Goal: Information Seeking & Learning: Check status

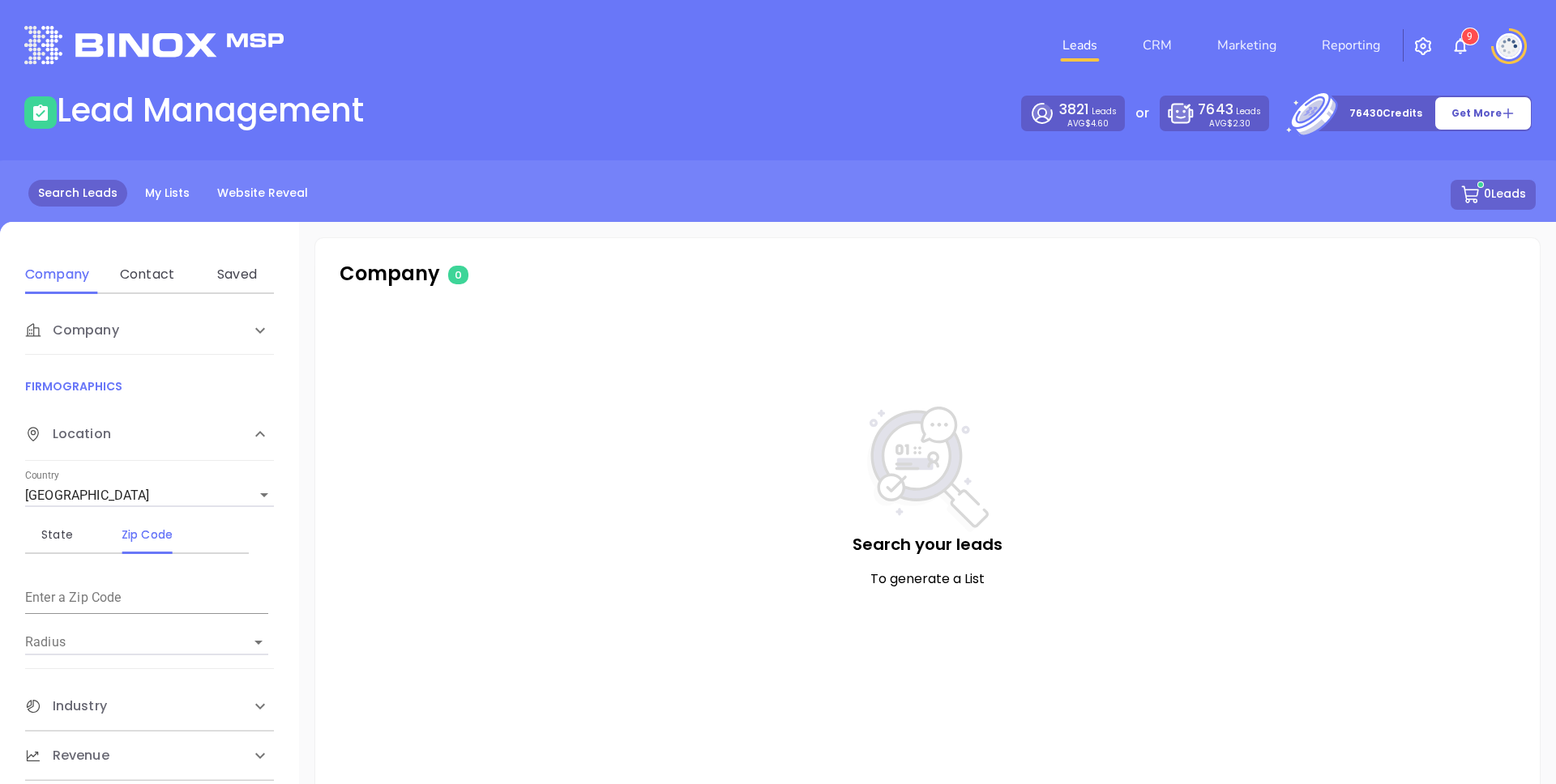
click at [763, 76] on header "Leads CRM Marketing Reporting 9 Financial Leads Leads" at bounding box center [778, 45] width 1508 height 91
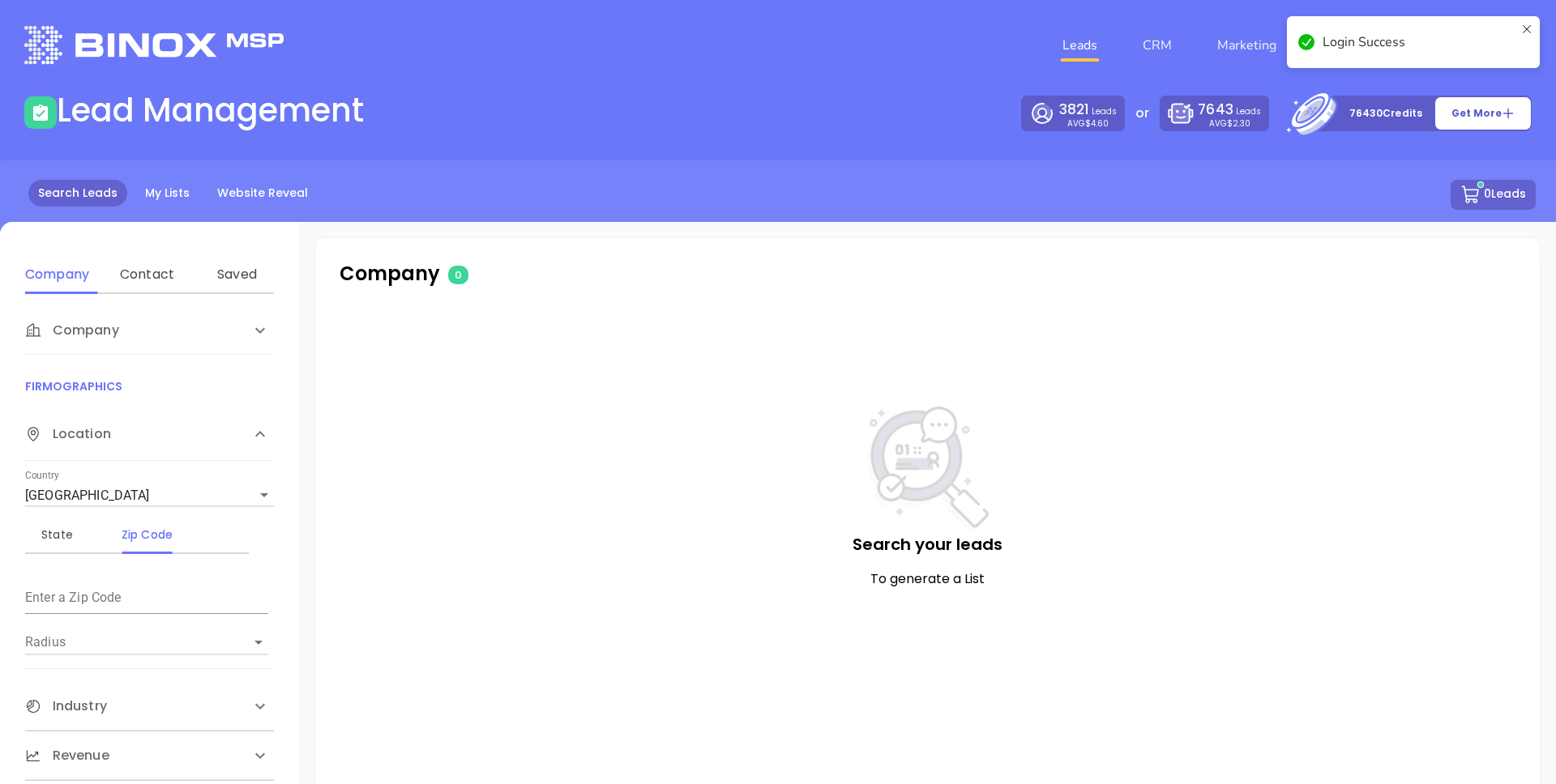
click at [1523, 27] on icon at bounding box center [1526, 42] width 13 height 39
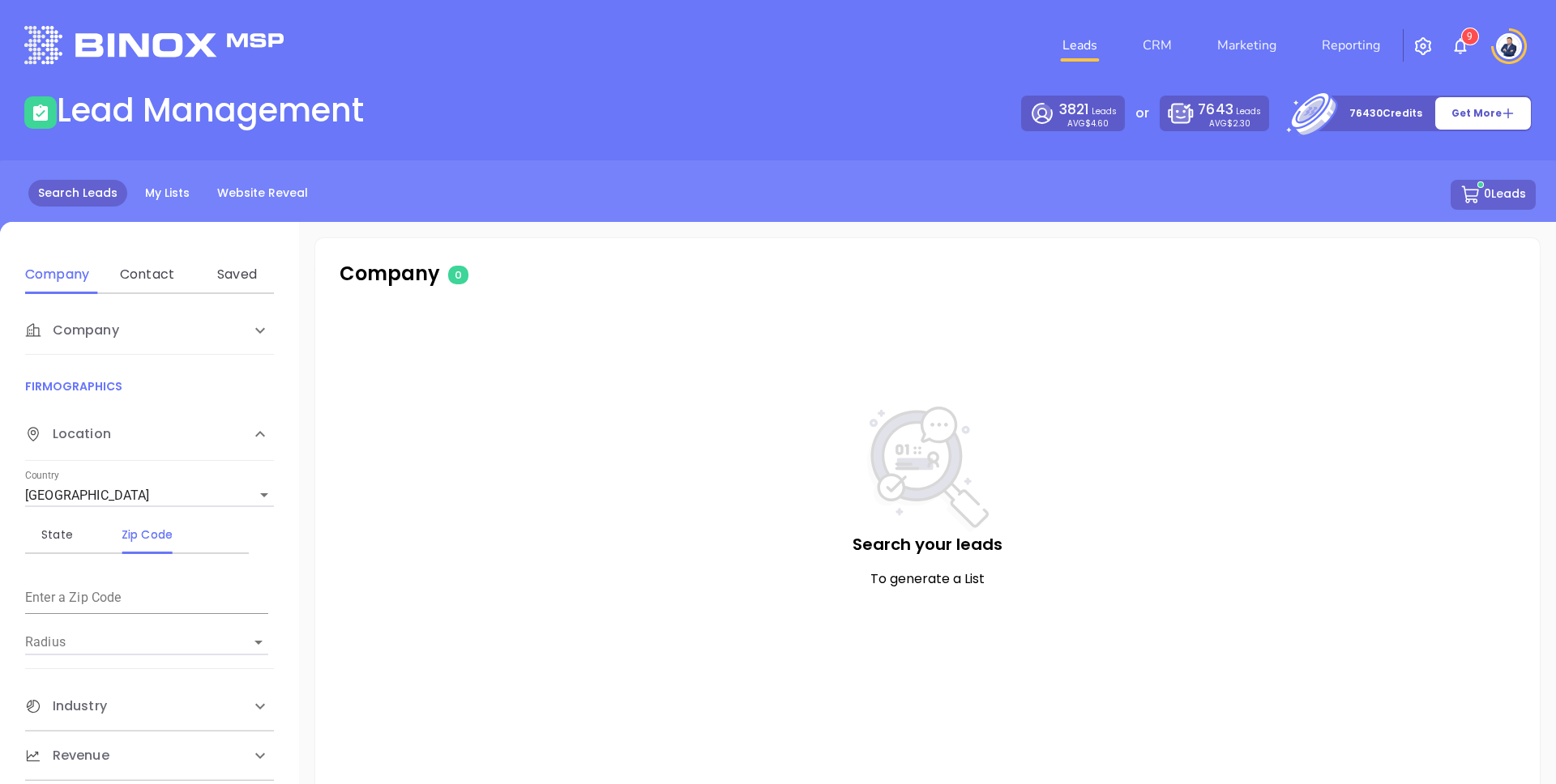
click at [1065, 243] on div "Search Leads My Lists Website Reveal 0 Leads" at bounding box center [778, 213] width 1575 height 106
click at [1344, 54] on link "Reporting" at bounding box center [1351, 45] width 71 height 33
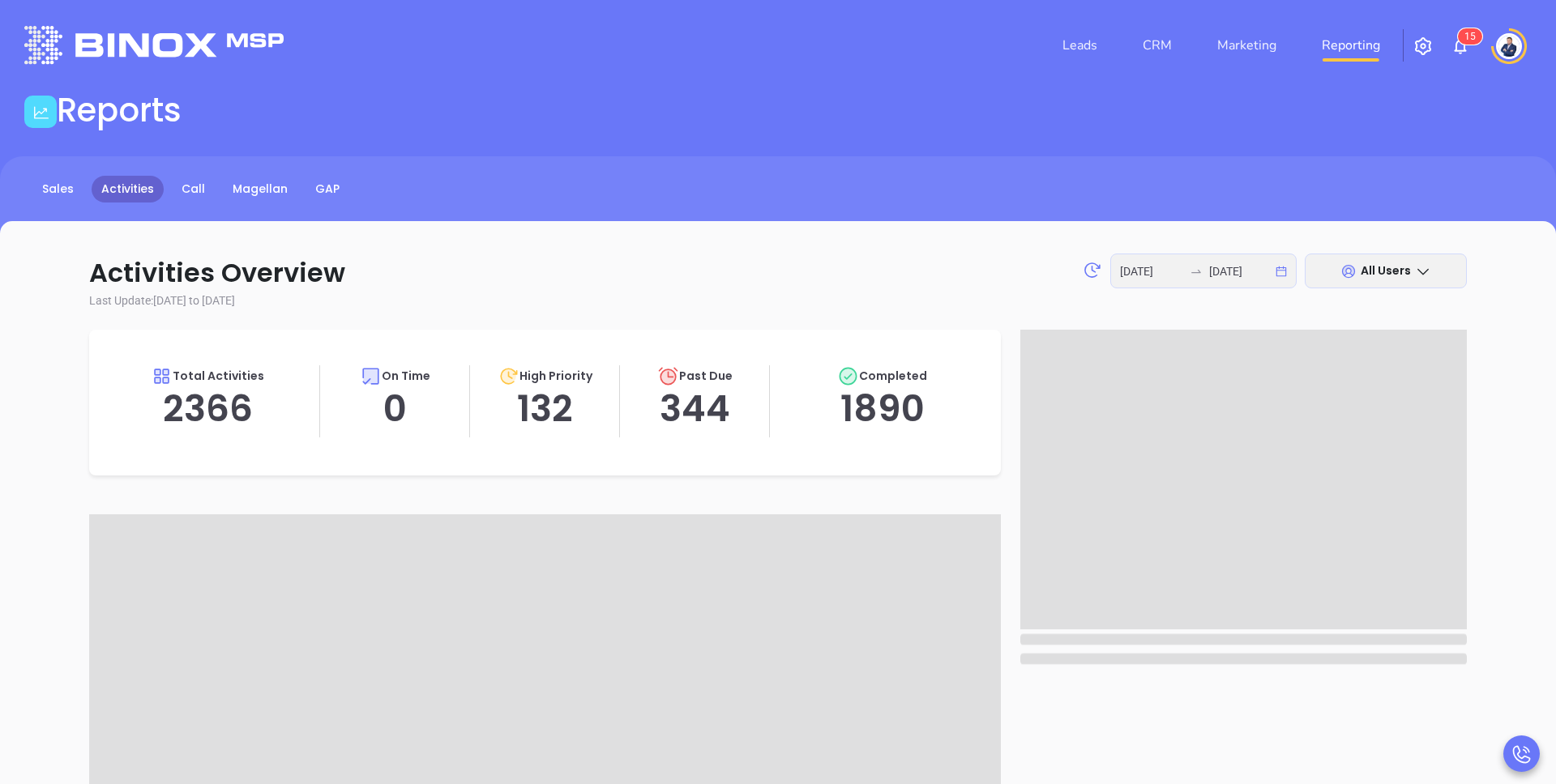
click at [531, 148] on main "Reports Sales Activities Call Magellan GAP Call Now Call To +1 ​ 1 2 ABC 3 DEF …" at bounding box center [778, 697] width 1556 height 1213
click at [315, 187] on link "GAP" at bounding box center [326, 189] width 43 height 27
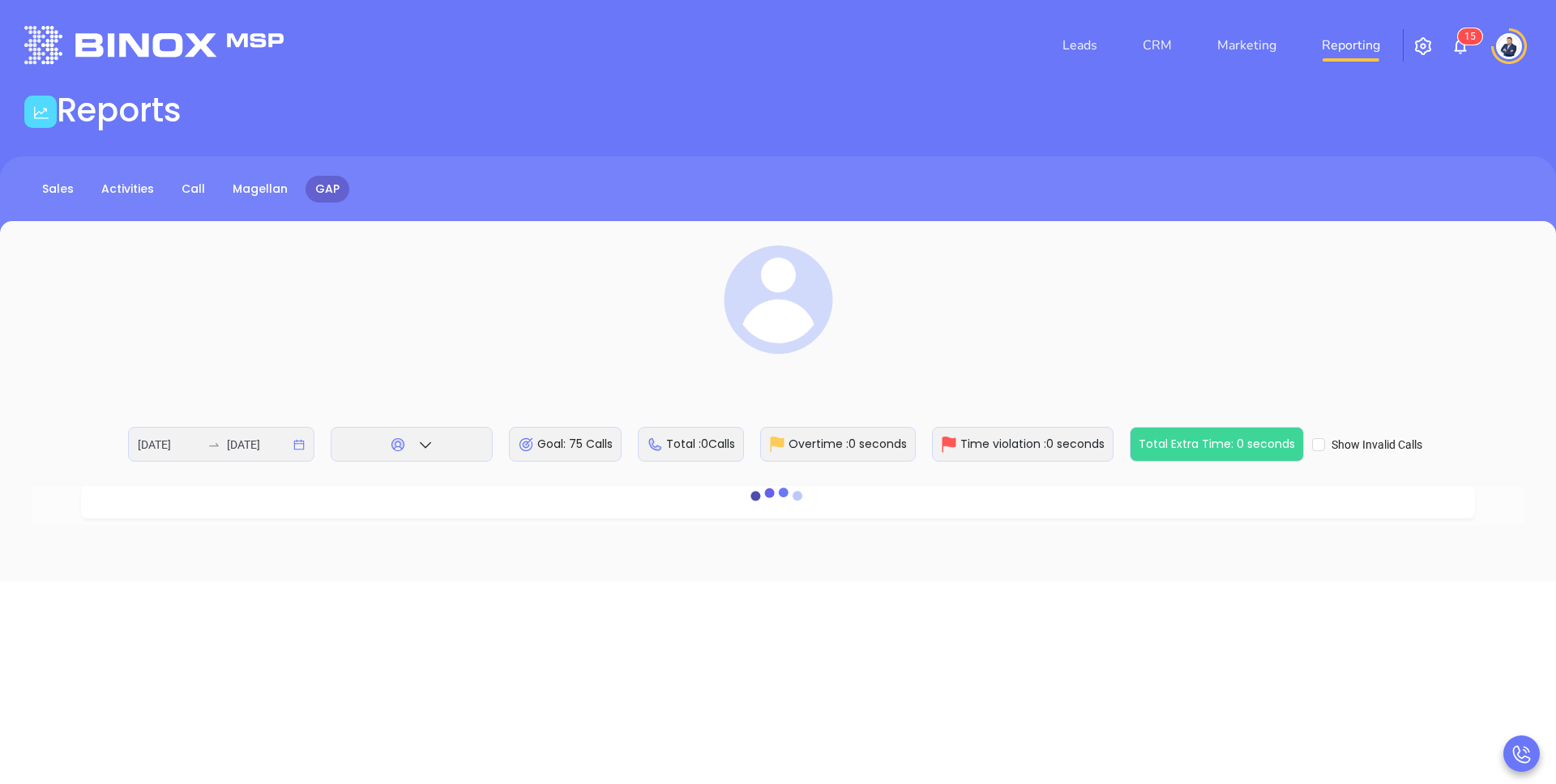
click at [728, 128] on div "Reports" at bounding box center [778, 113] width 1527 height 45
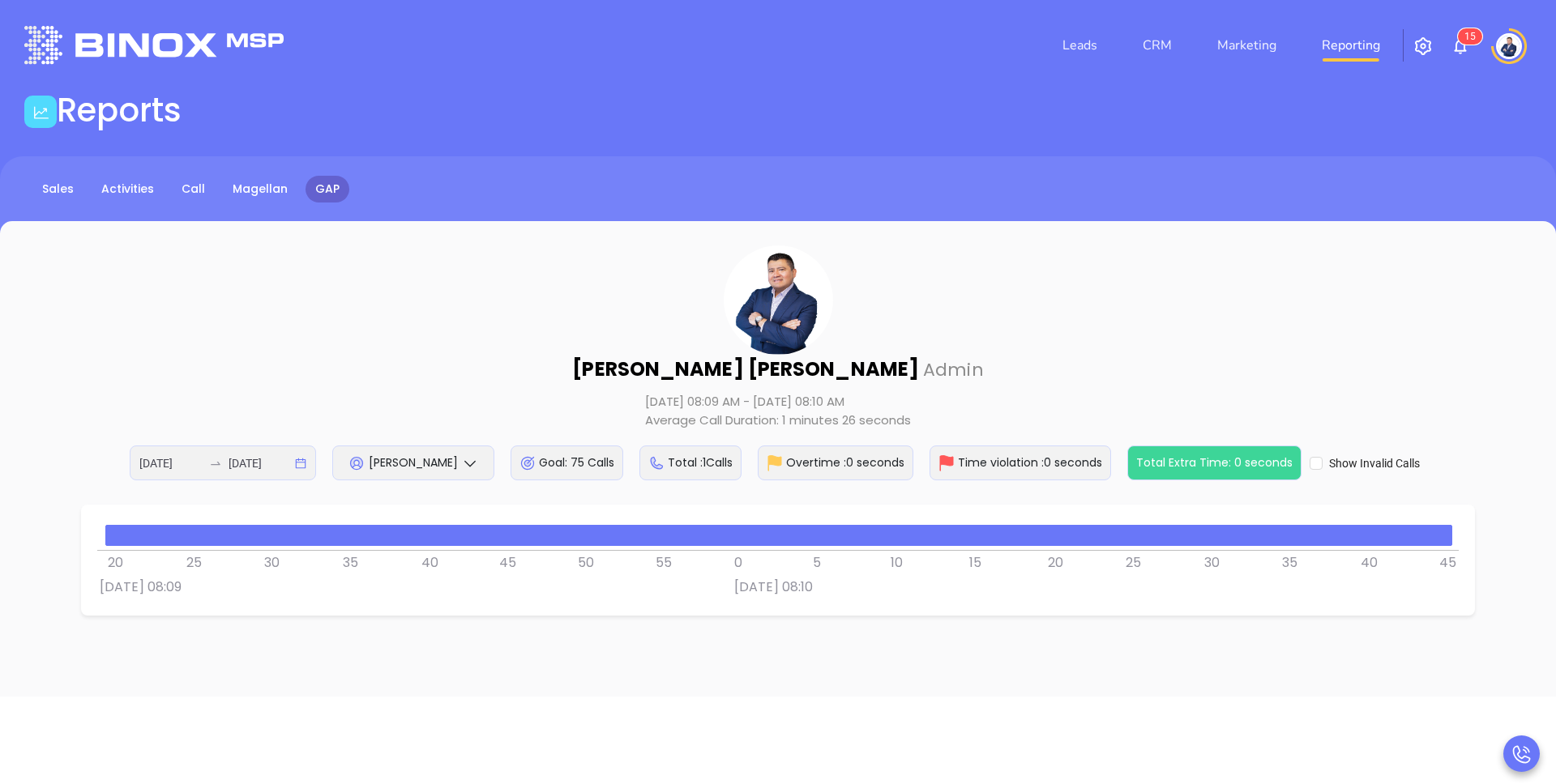
click at [536, 359] on div "Walter Contreras Admin Aug 28, 2025 08:09 AM - Aug 28, 2025 08:10 AM Average Ca…" at bounding box center [778, 362] width 1491 height 235
click at [468, 463] on icon at bounding box center [469, 463] width 16 height 16
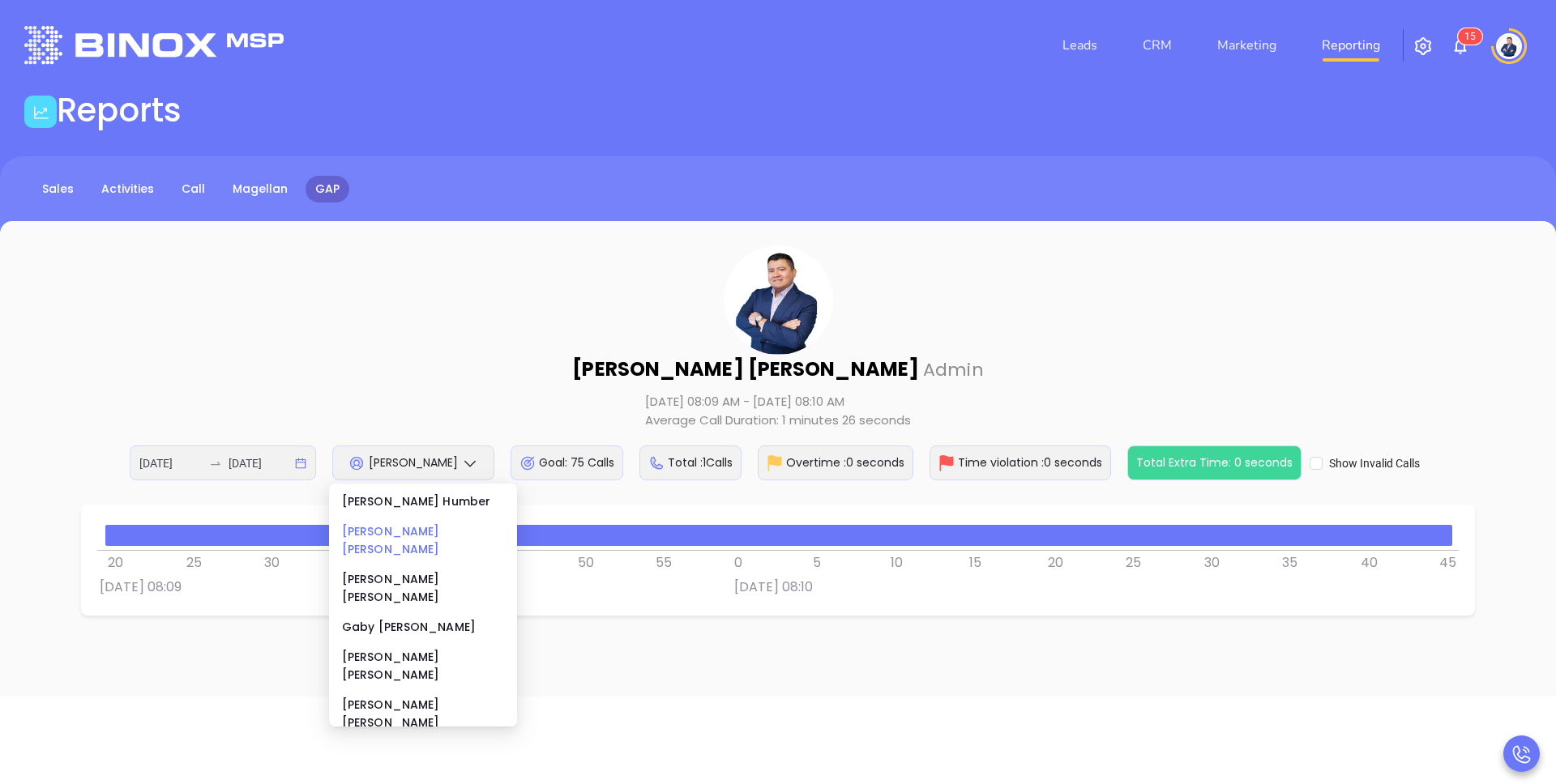
scroll to position [334, 0]
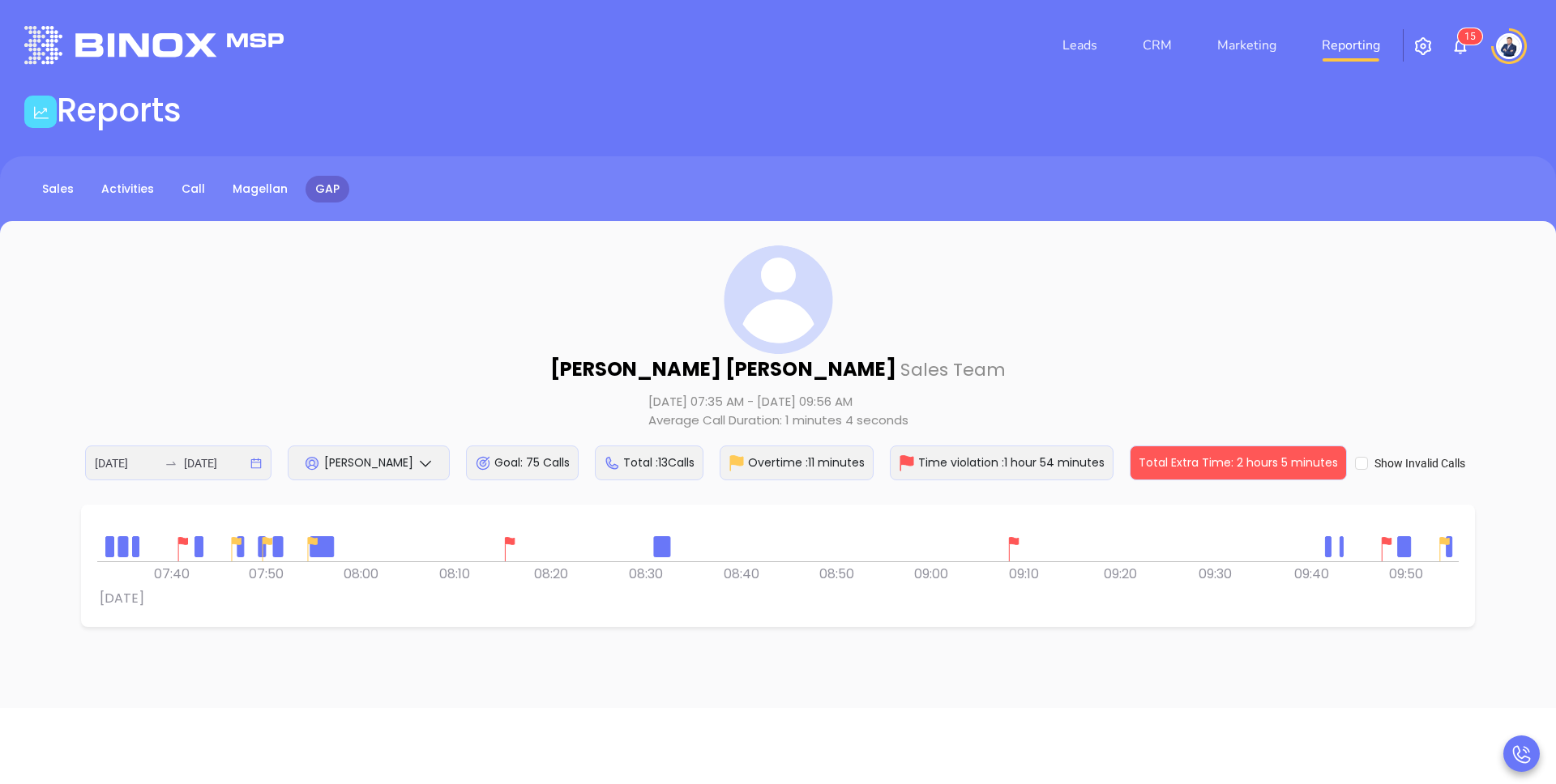
click at [658, 546] on div at bounding box center [658, 546] width 8 height 8
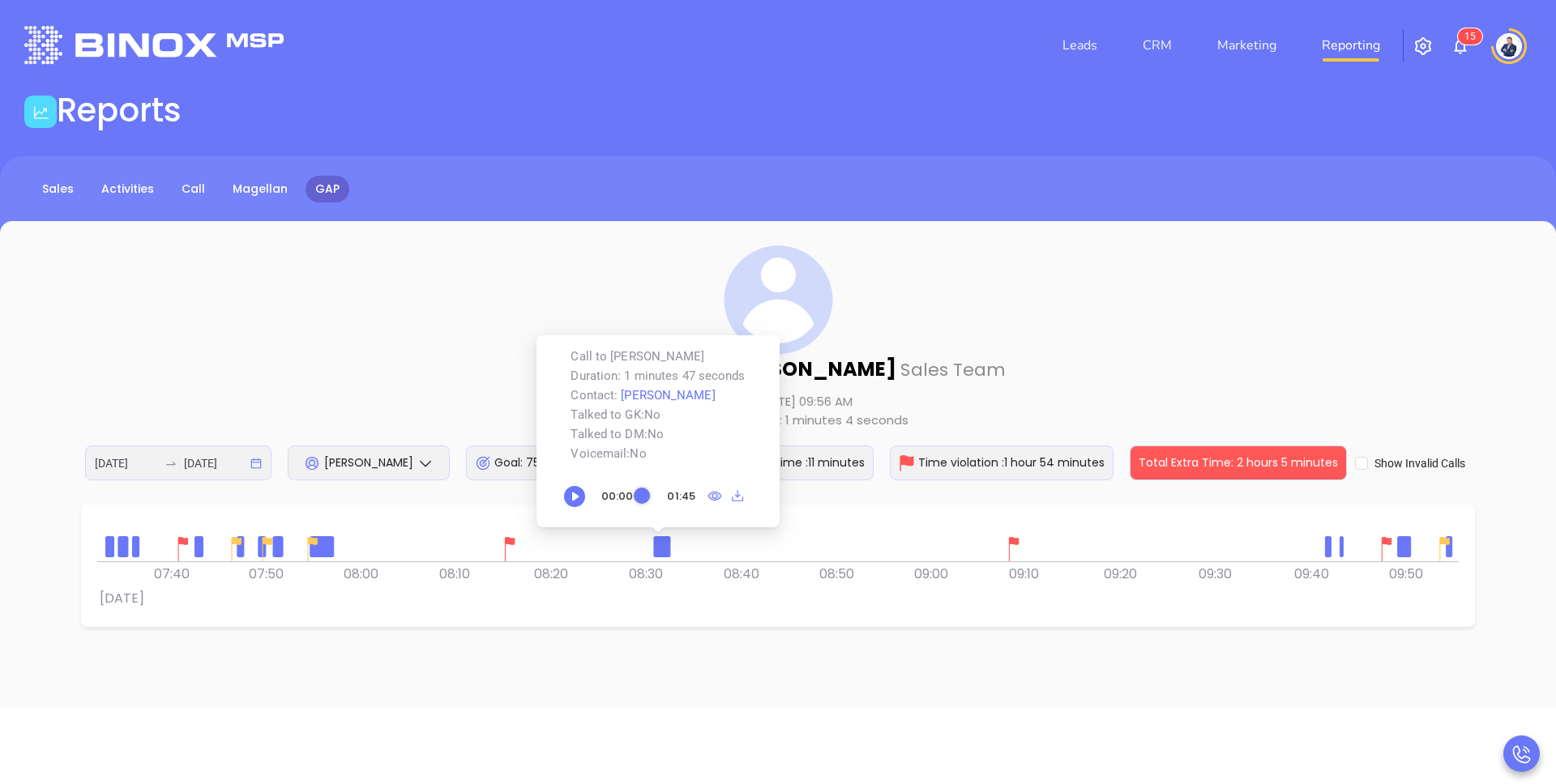
click at [1328, 548] on div at bounding box center [1330, 546] width 8 height 8
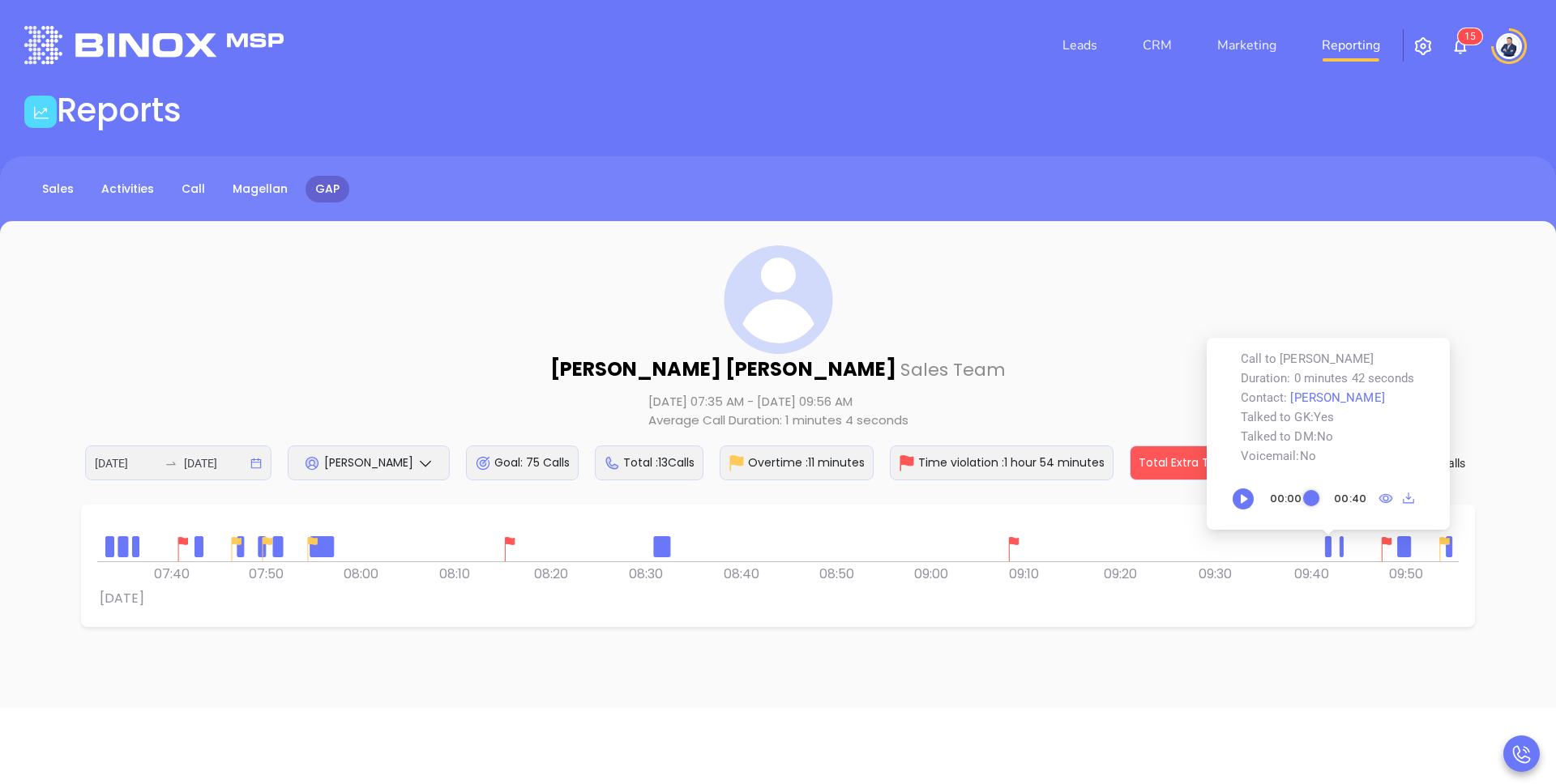
click at [1287, 600] on div "0 0 07:30 07:40 07:50 08:00 08:10 08:20 08:30 Thu 28 August 08:40 08:50 09:00 0…" at bounding box center [778, 586] width 1362 height 48
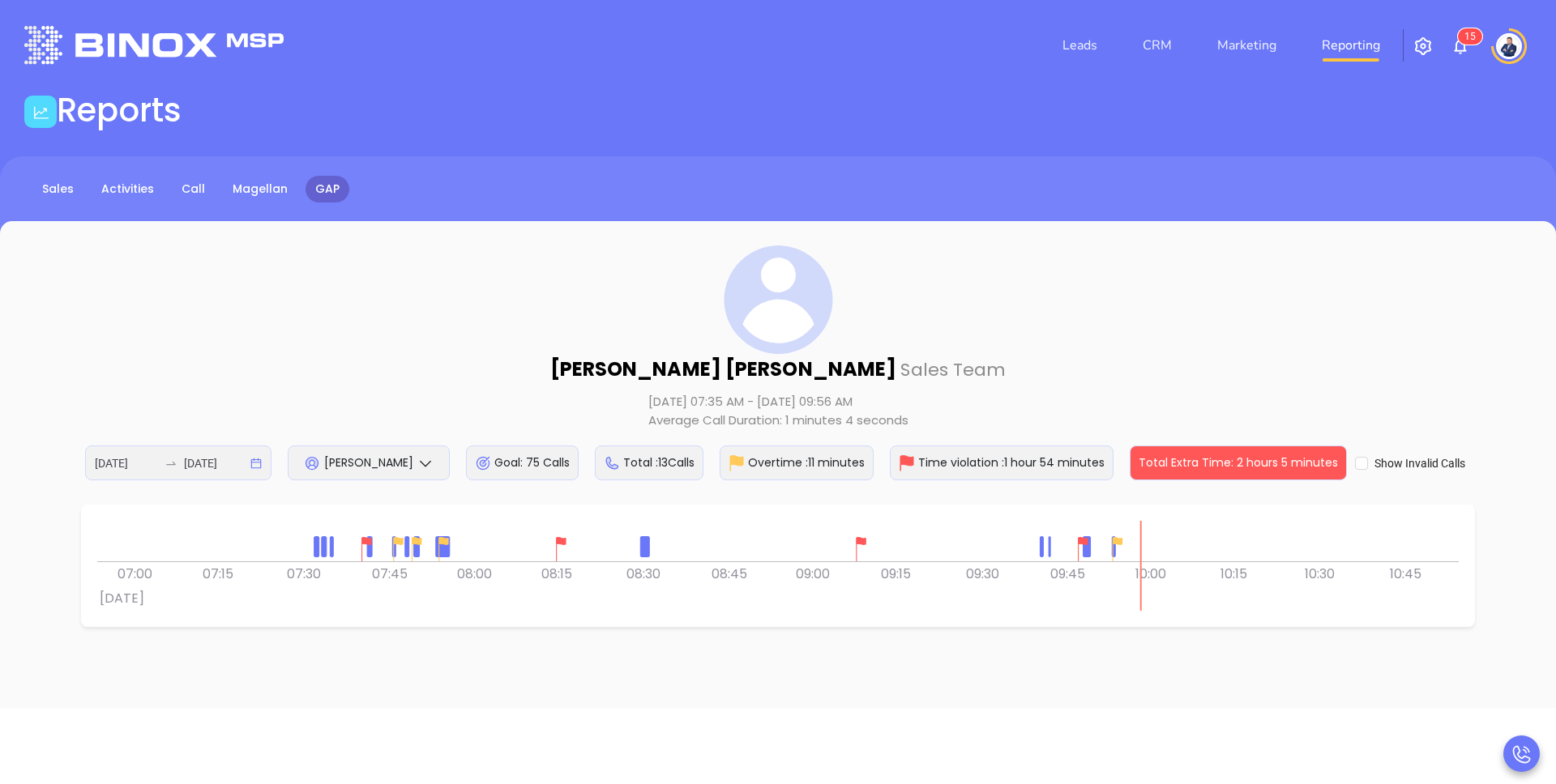
click at [863, 543] on img at bounding box center [861, 548] width 24 height 24
click at [1061, 380] on div "Vicky Mendoza Sales Team Aug 28, 2025 07:35 AM - Aug 28, 2025 09:56 AM Average …" at bounding box center [778, 362] width 1491 height 235
click at [1362, 464] on input "Show Invalid Calls" at bounding box center [1361, 462] width 13 height 13
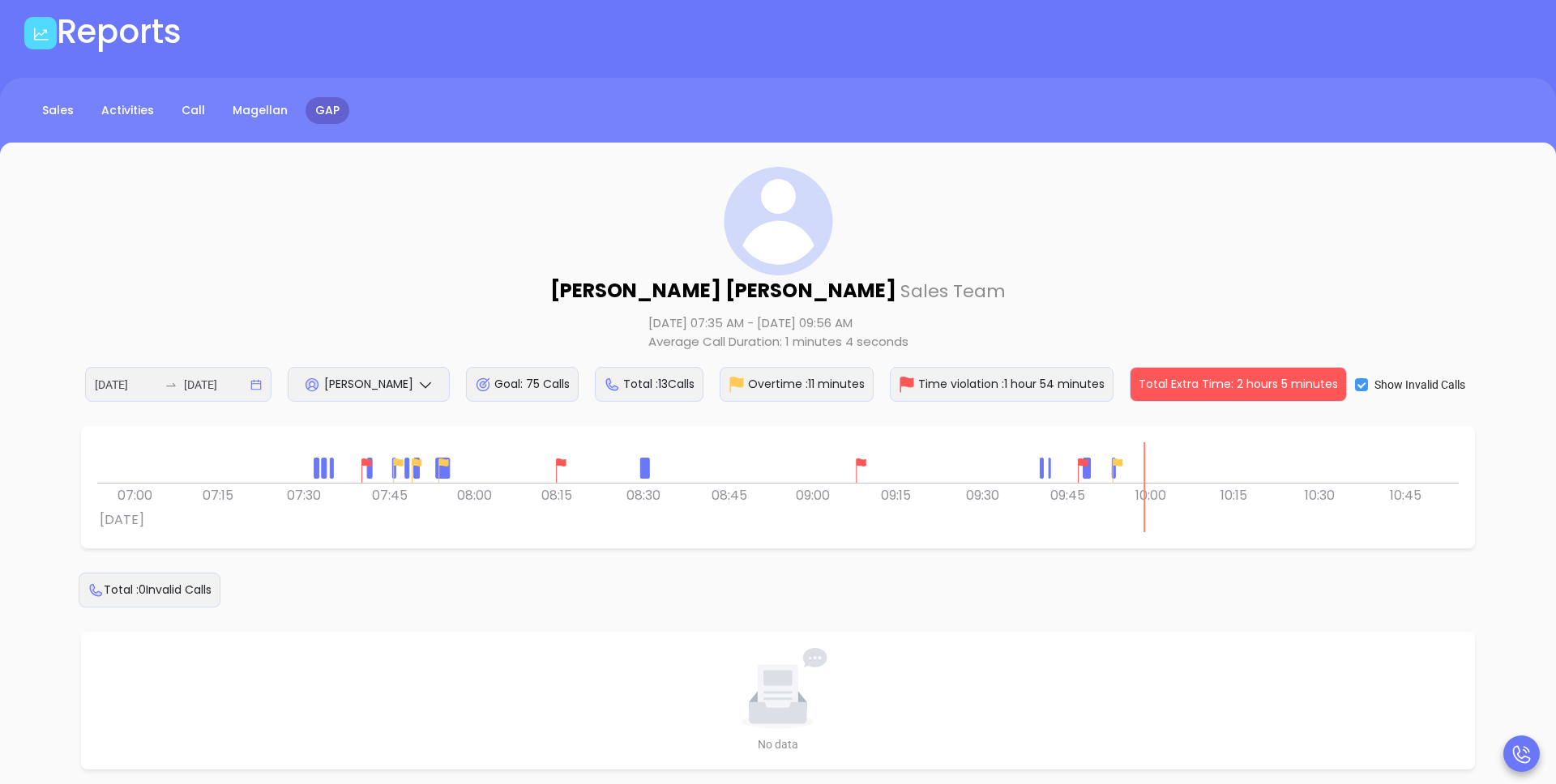
scroll to position [145, 0]
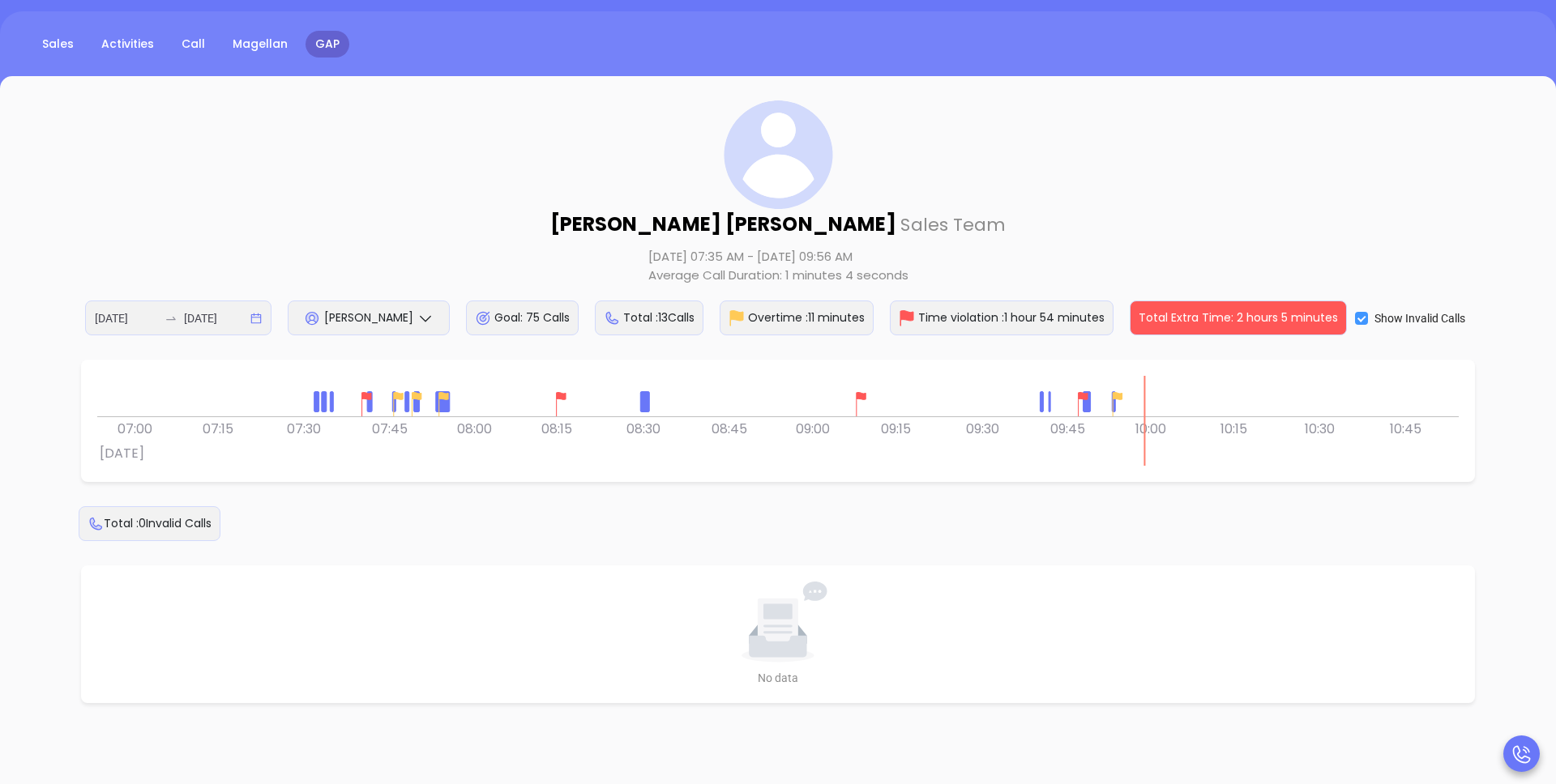
click at [1361, 318] on input "Show Invalid Calls" at bounding box center [1361, 318] width 13 height 13
checkbox input "false"
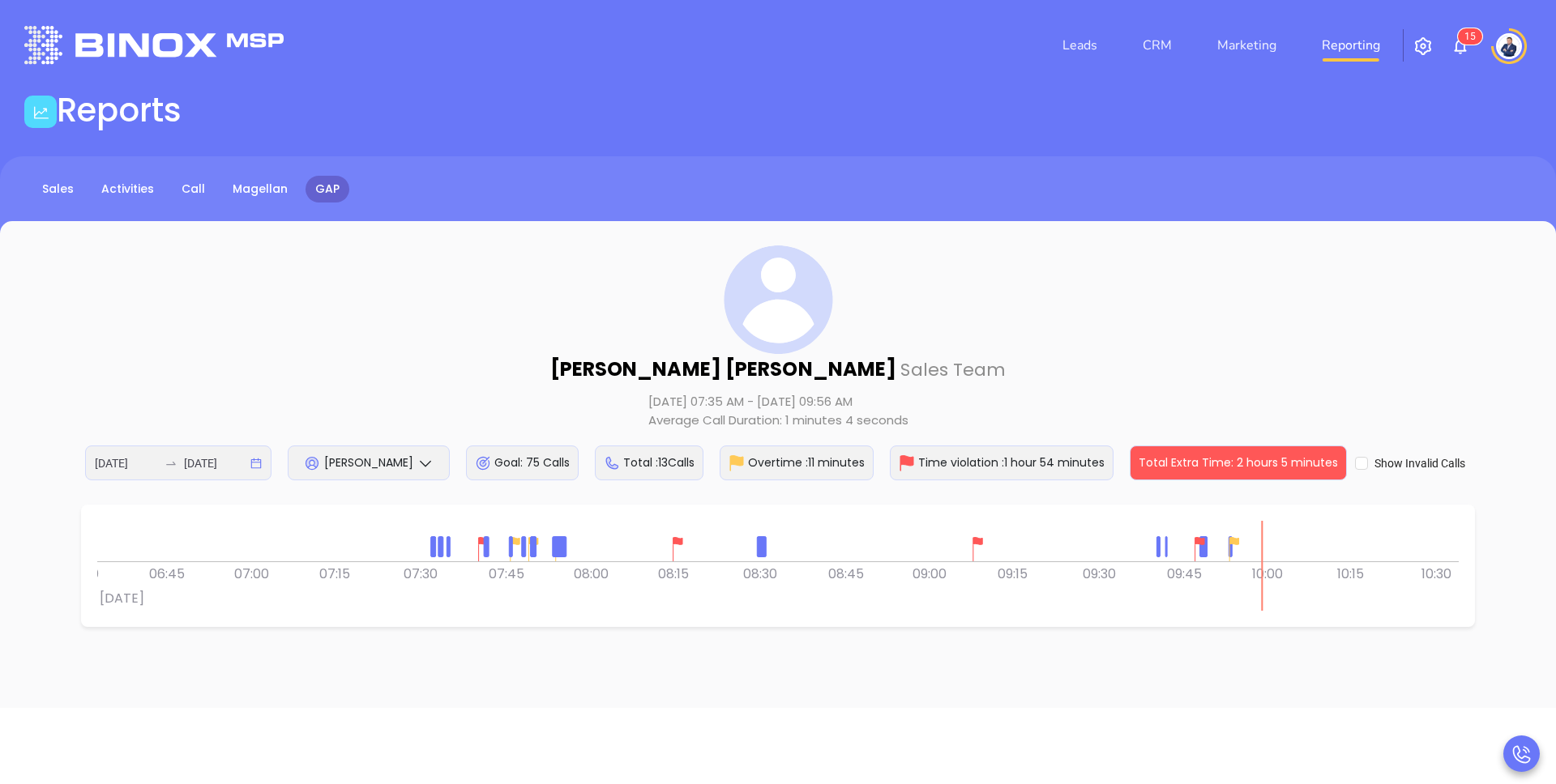
click at [1433, 548] on div at bounding box center [778, 542] width 1362 height 41
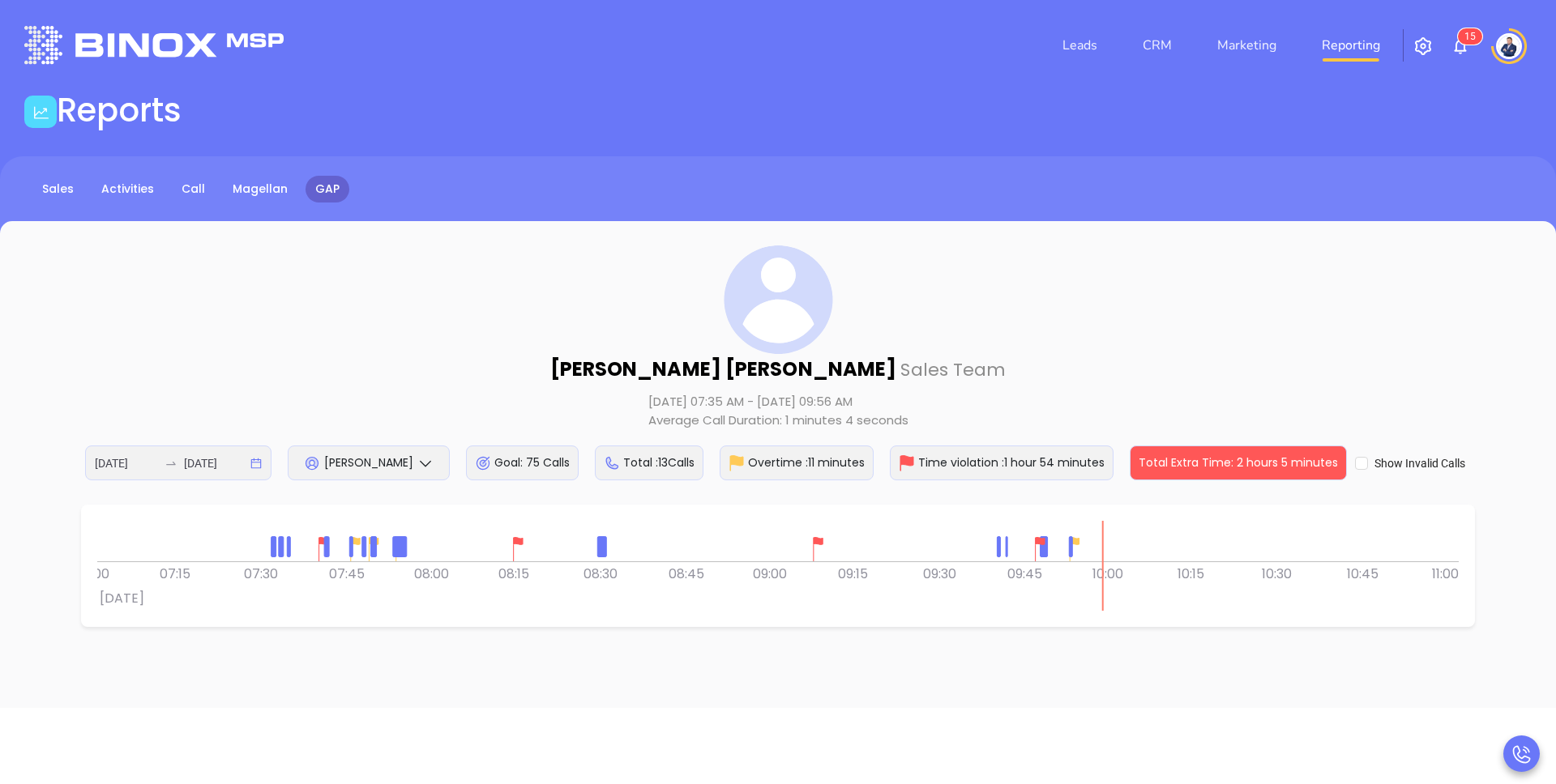
click at [168, 536] on div at bounding box center [778, 542] width 1362 height 41
click at [126, 456] on input "2025-08-28" at bounding box center [126, 463] width 63 height 17
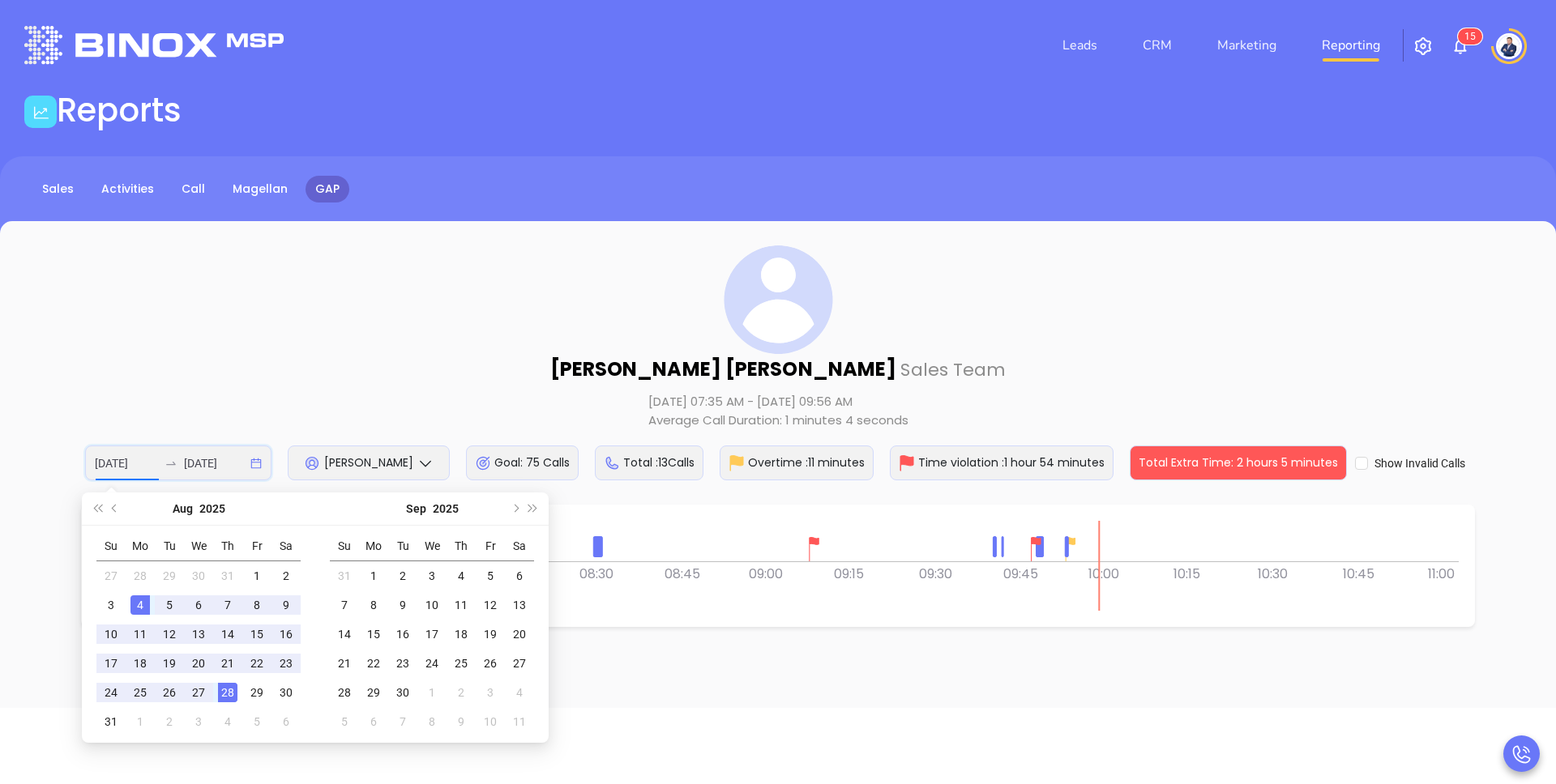
type input "2025-08-28"
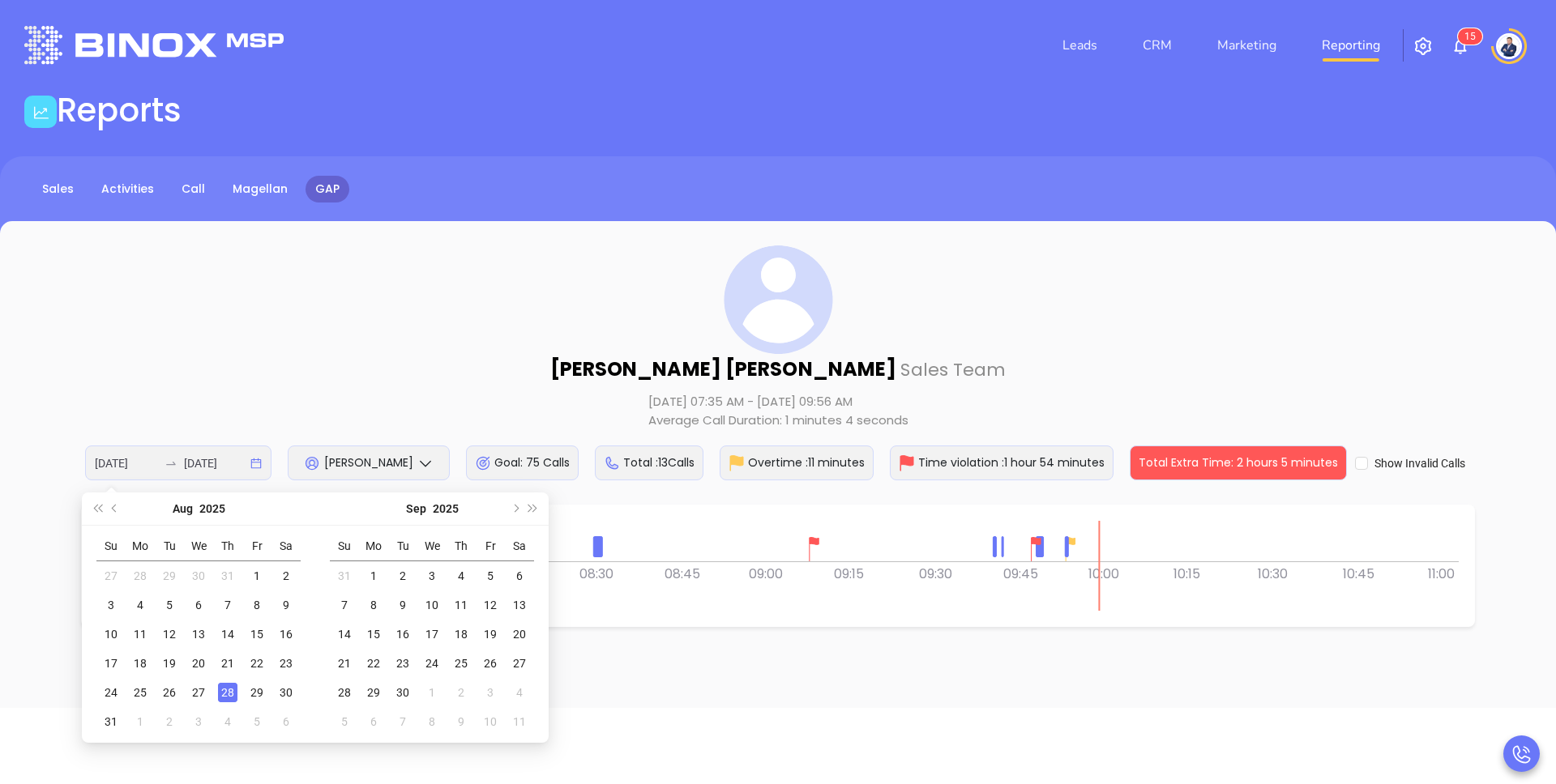
click at [501, 318] on div "Vicky Mendoza Sales Team Aug 28, 2025 07:35 AM - Aug 28, 2025 09:56 AM Average …" at bounding box center [778, 362] width 1491 height 235
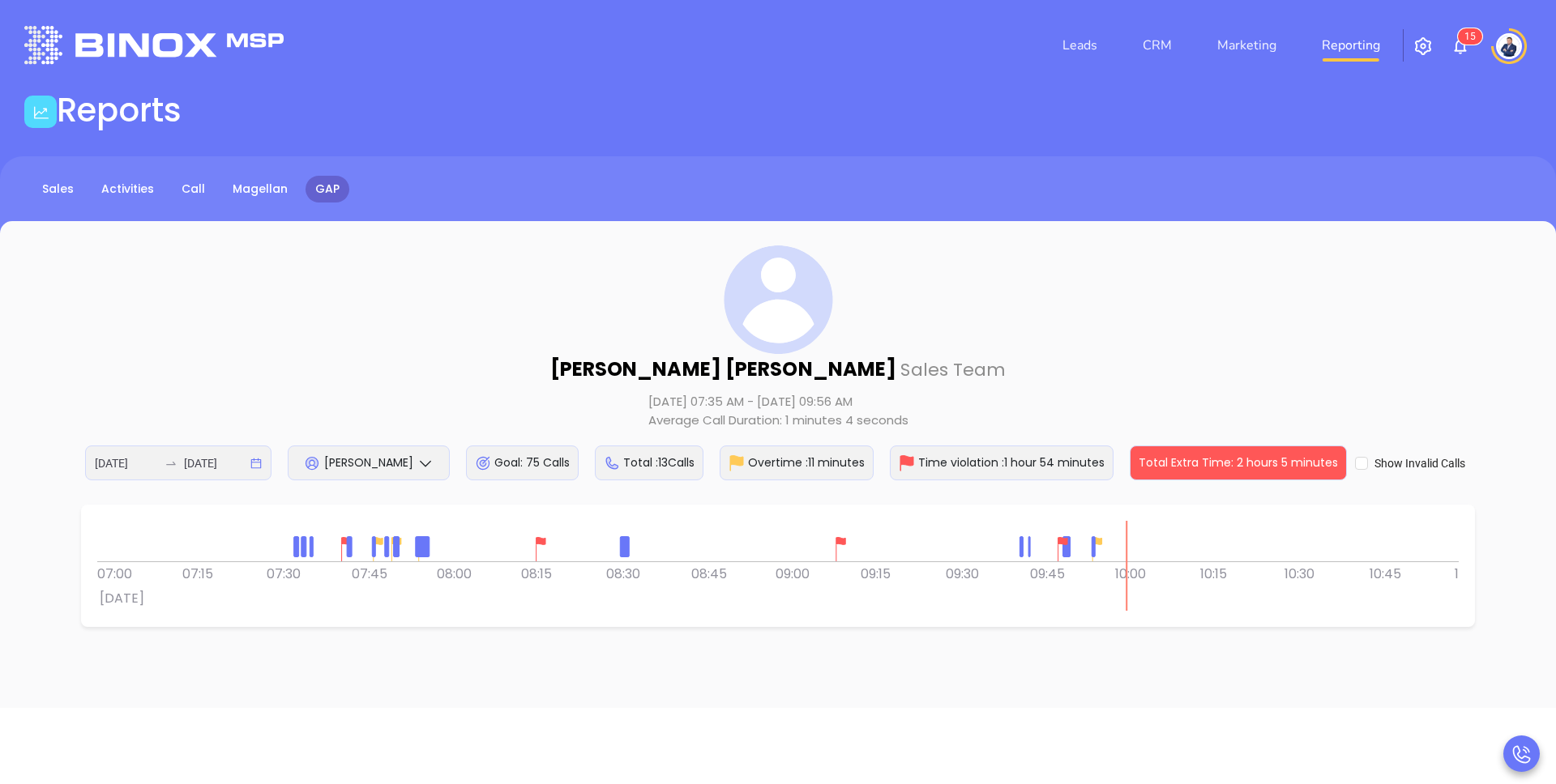
click at [839, 540] on img at bounding box center [840, 548] width 24 height 24
click at [818, 588] on div "0 0 07:00 07:15 07:30 07:45 08:00 08:15 08:30 Thu 28 August 08:45 09:00 09:15 0…" at bounding box center [778, 586] width 1362 height 48
click at [541, 540] on img at bounding box center [540, 548] width 24 height 24
click at [540, 540] on img at bounding box center [540, 548] width 24 height 24
click at [489, 585] on div "08:00" at bounding box center [477, 574] width 85 height 24
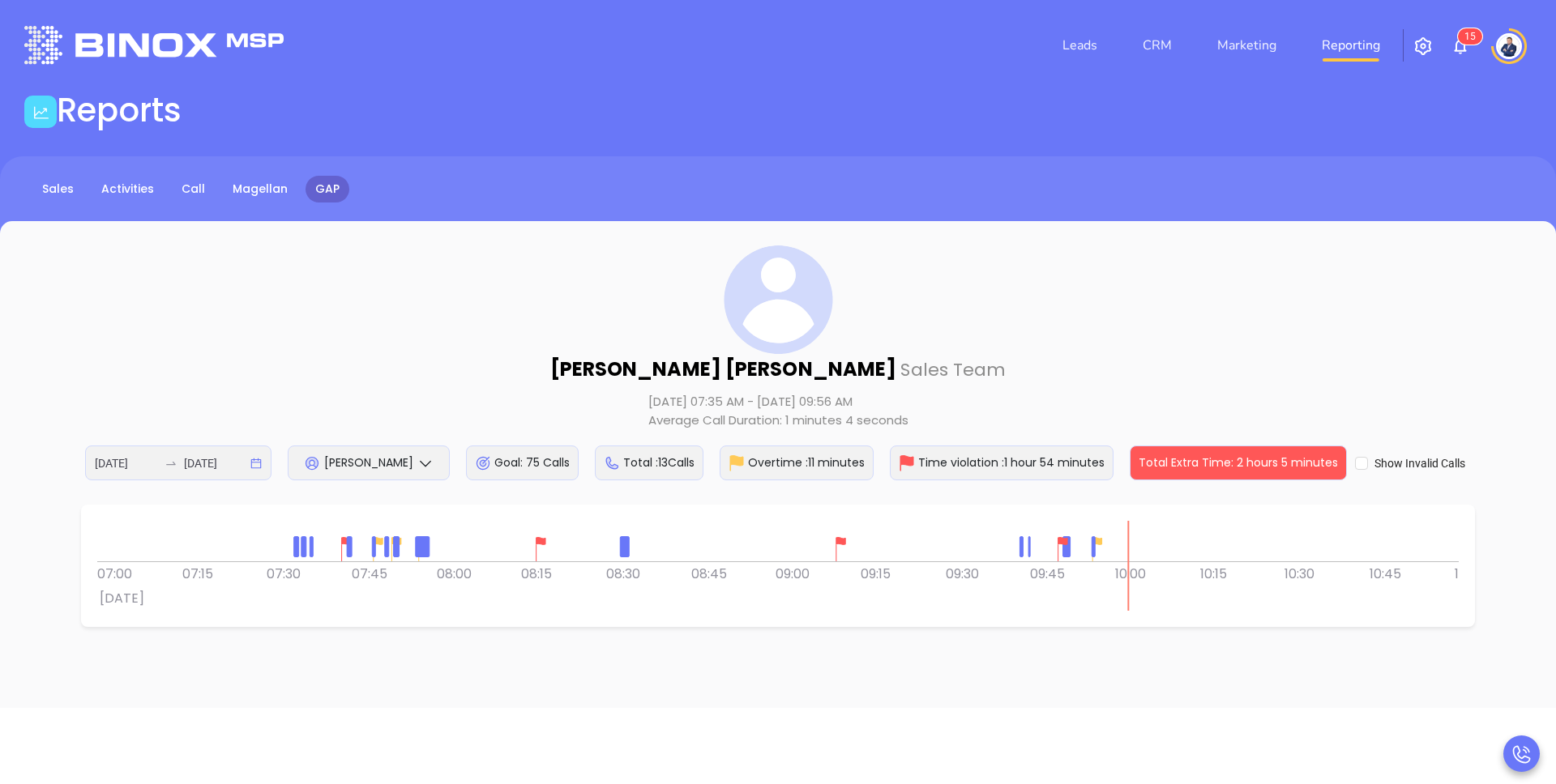
drag, startPoint x: 806, startPoint y: 636, endPoint x: 732, endPoint y: 631, distance: 74.2
click at [732, 631] on div "Vicky Mendoza Sales Team Aug 28, 2025 07:35 AM - Aug 28, 2025 09:56 AM Average …" at bounding box center [778, 464] width 1556 height 487
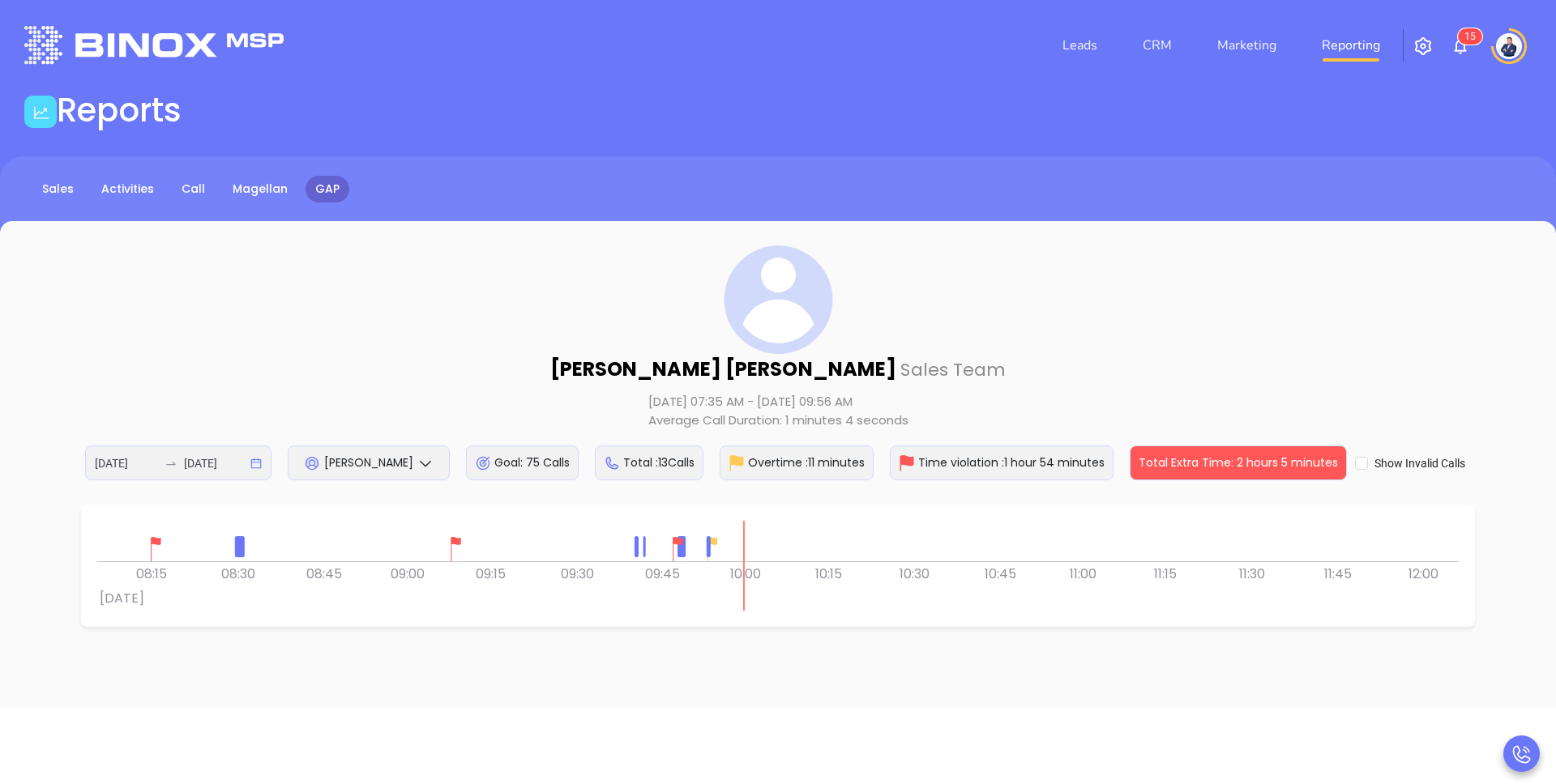
click at [436, 460] on div "Vicky Mendoza" at bounding box center [369, 462] width 162 height 35
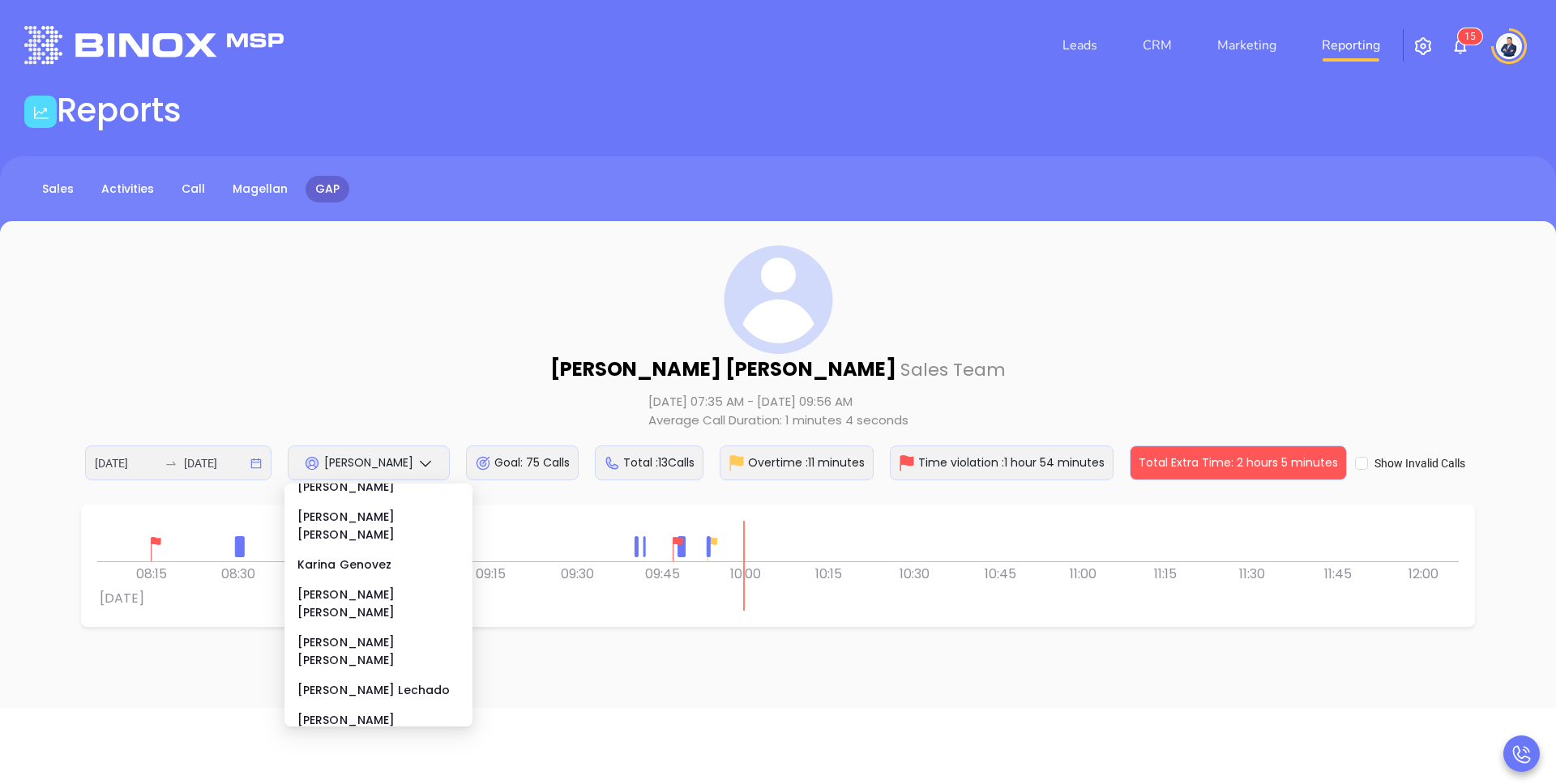
click at [593, 382] on div "Vicky Mendoza Sales Team Aug 28, 2025 07:35 AM - Aug 28, 2025 09:56 AM Average …" at bounding box center [778, 362] width 1491 height 235
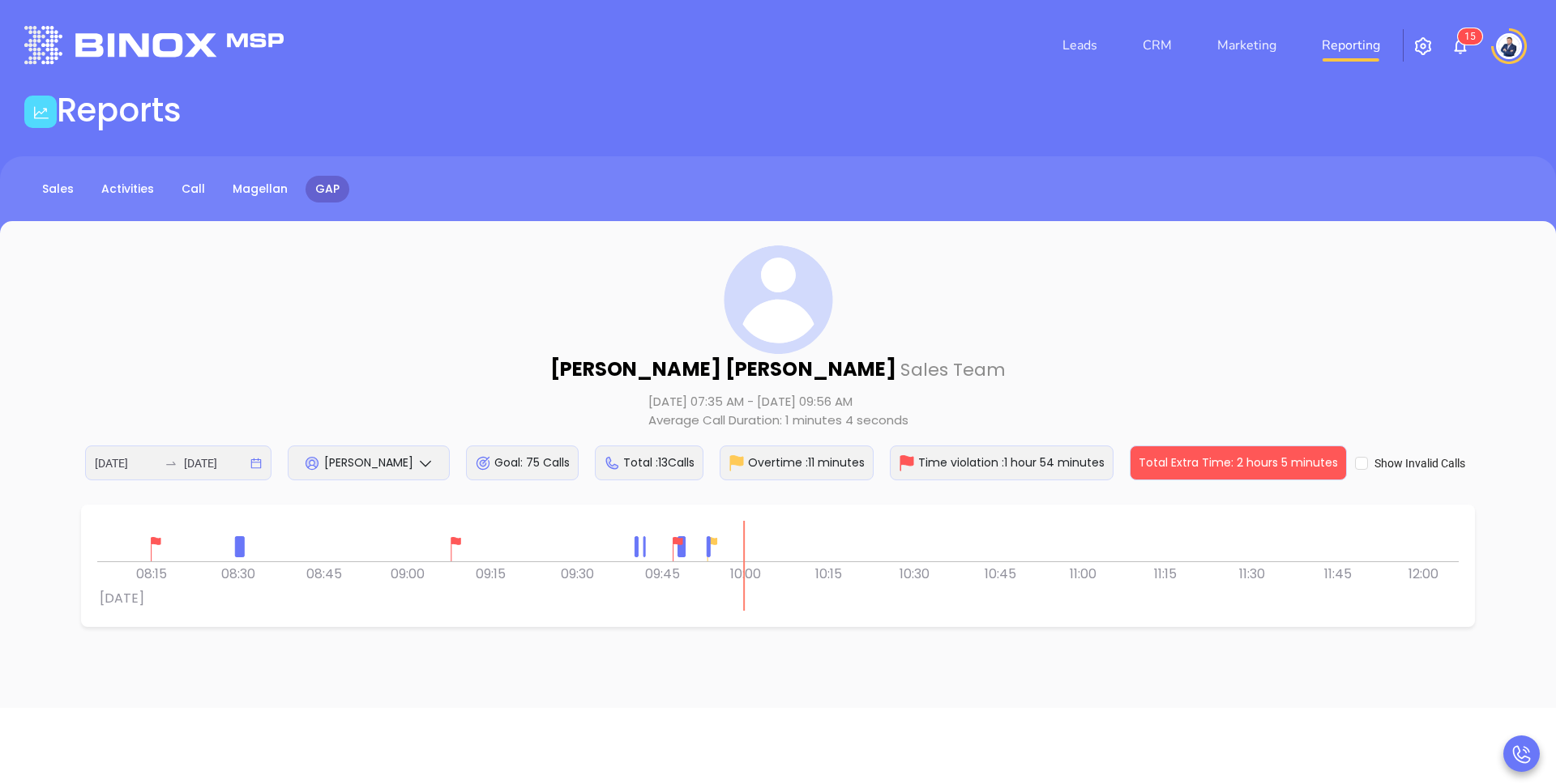
click at [470, 338] on div "Vicky Mendoza Sales Team Aug 28, 2025 07:35 AM - Aug 28, 2025 09:56 AM Average …" at bounding box center [778, 362] width 1491 height 235
click at [1272, 191] on div "Sales Activities Call Magellan GAP" at bounding box center [778, 189] width 1556 height 27
